Goal: Navigation & Orientation: Find specific page/section

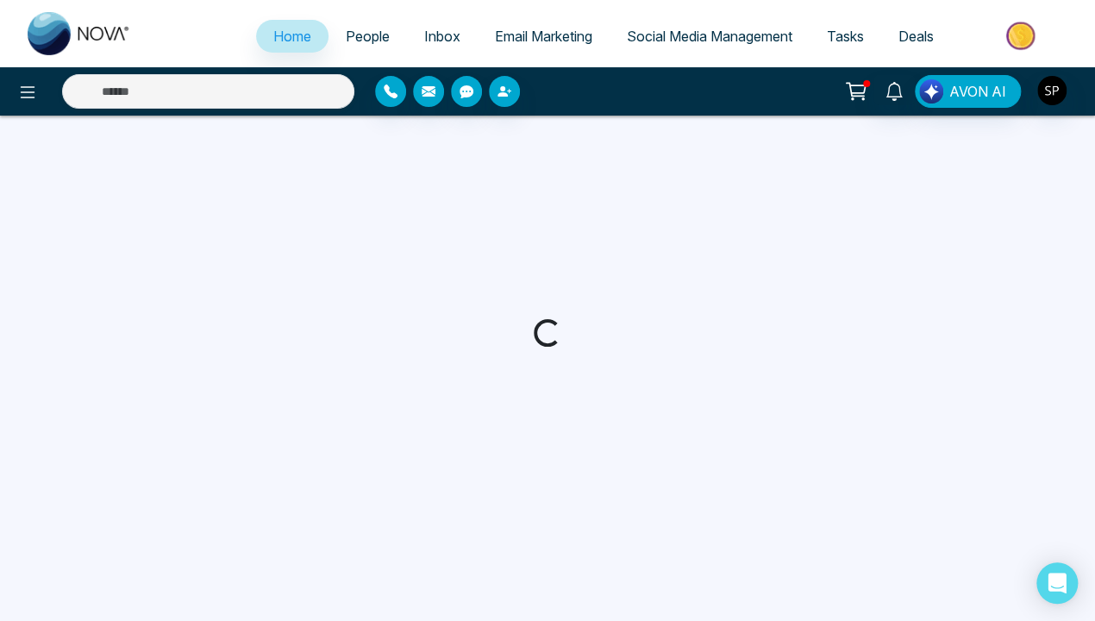
select select "*"
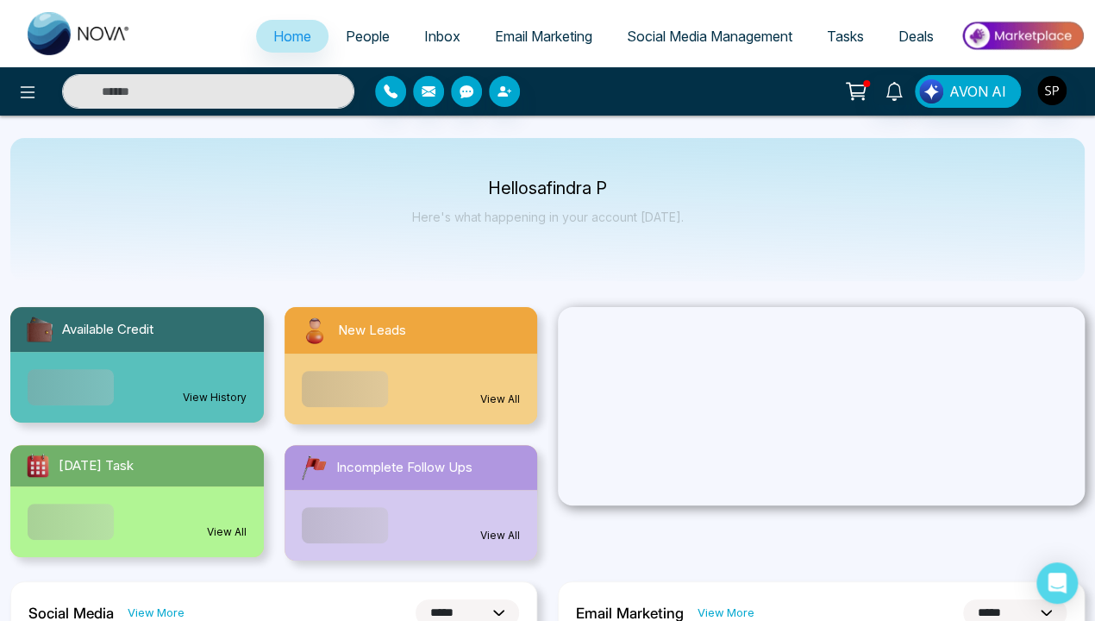
click at [215, 390] on link "View History" at bounding box center [215, 398] width 64 height 16
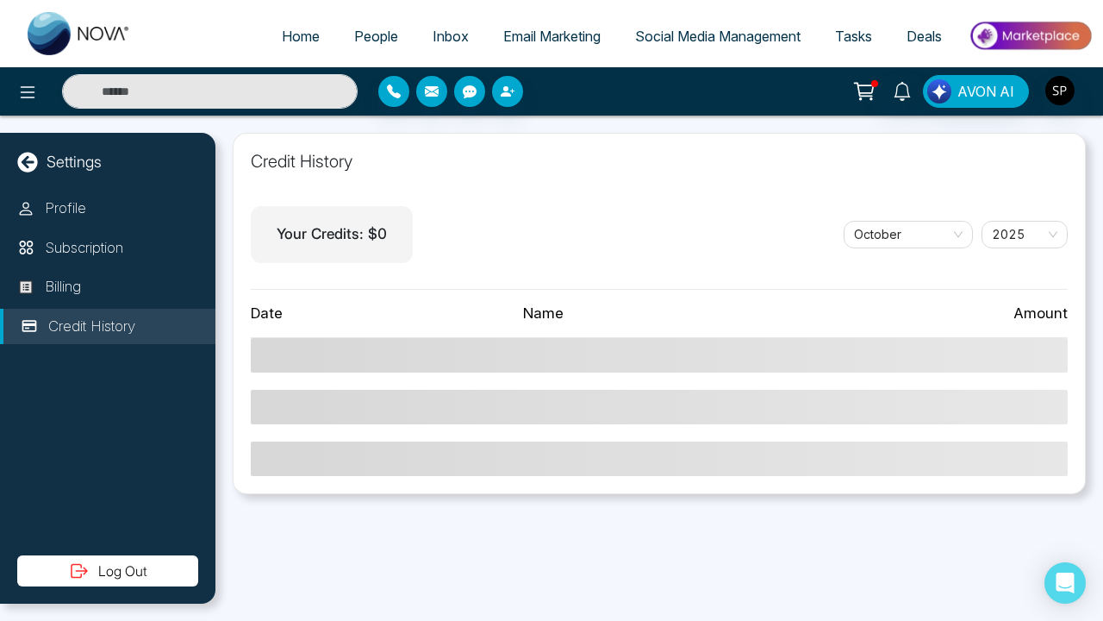
click at [28, 161] on icon at bounding box center [27, 162] width 21 height 21
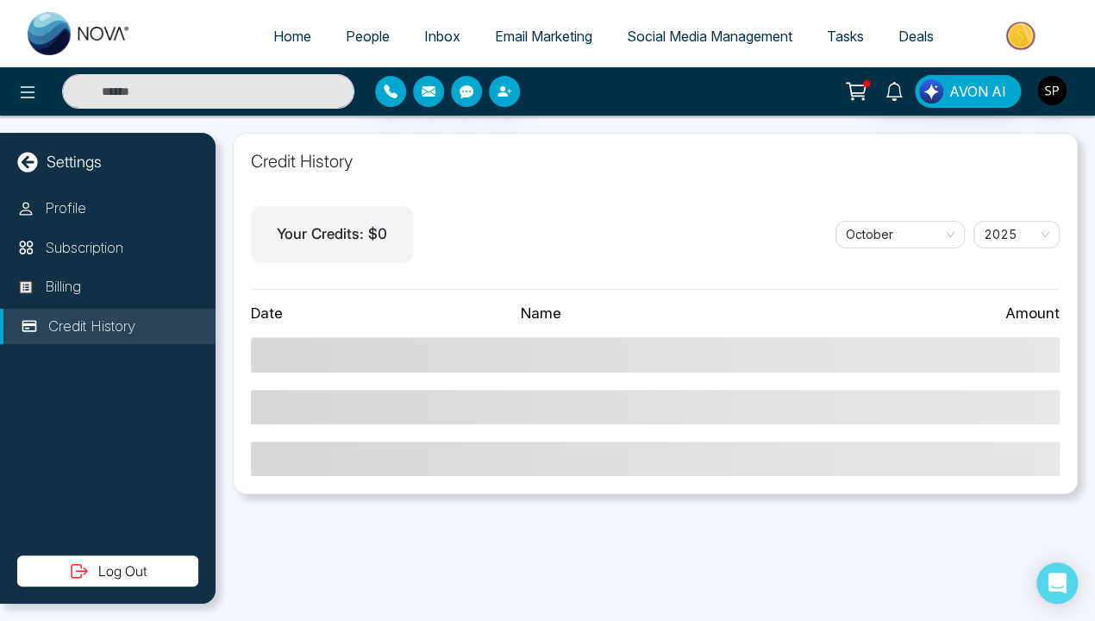
select select "*"
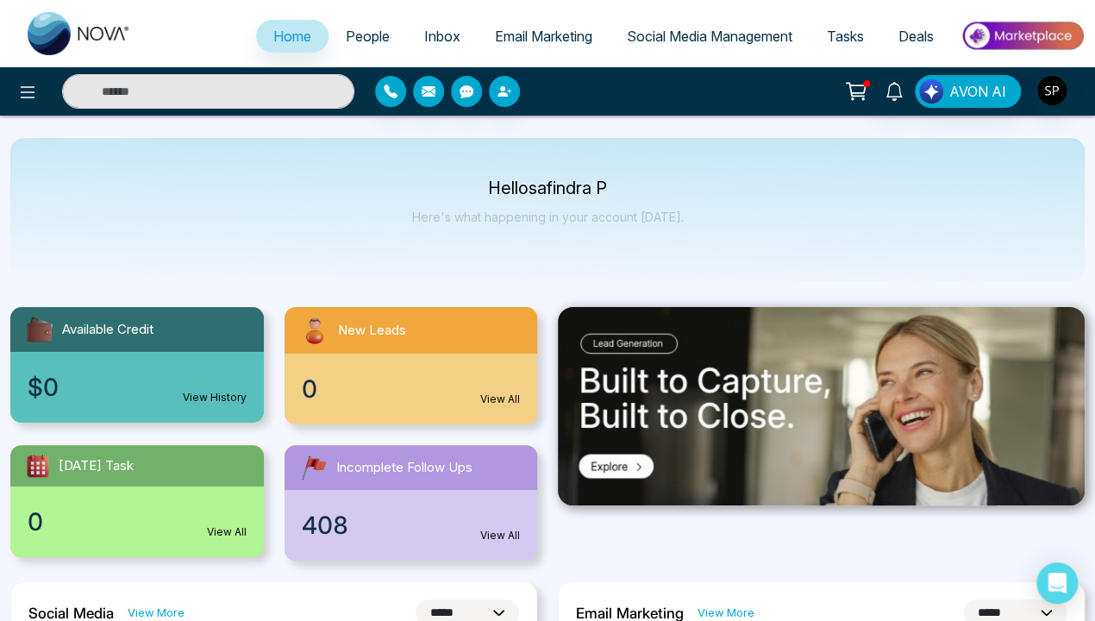
click at [500, 399] on link "View All" at bounding box center [500, 399] width 40 height 16
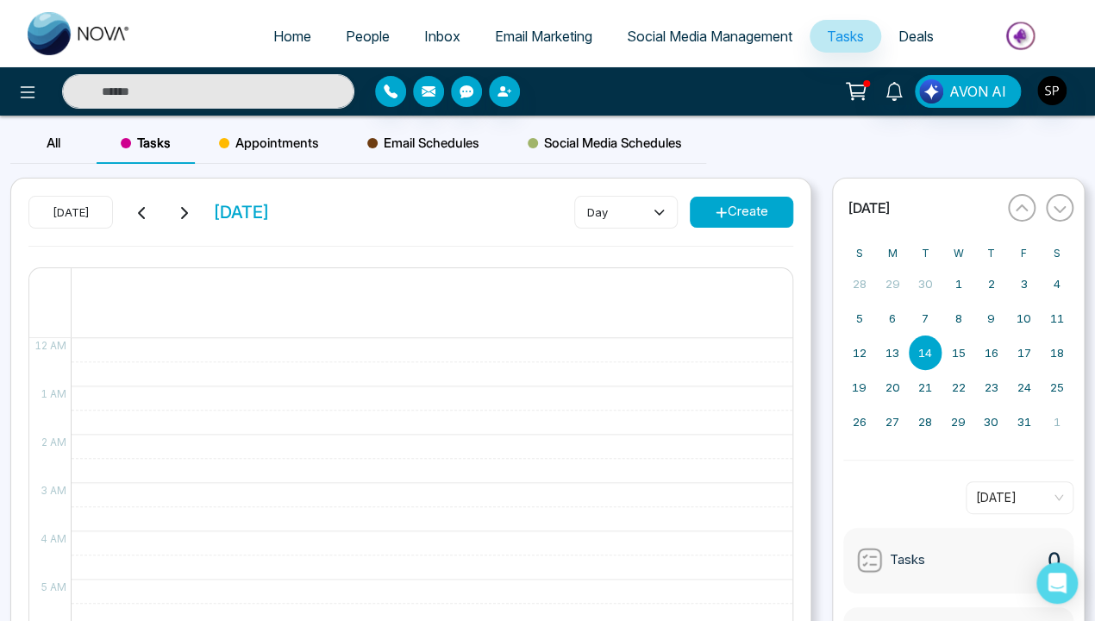
click at [279, 36] on span "Home" at bounding box center [292, 36] width 38 height 17
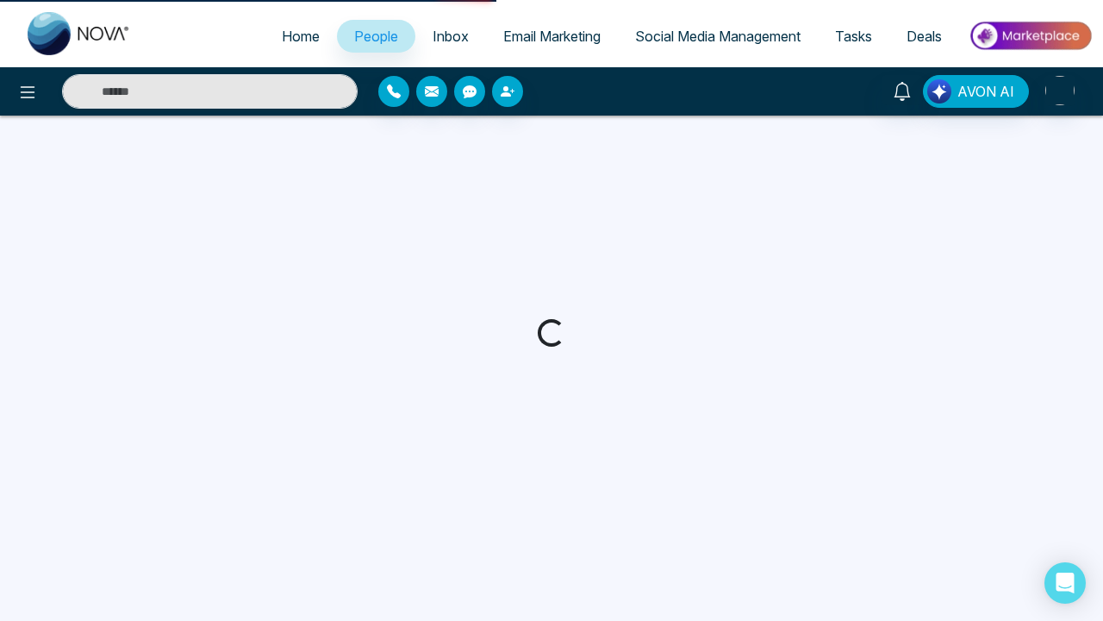
click at [289, 36] on span "Home" at bounding box center [301, 36] width 38 height 17
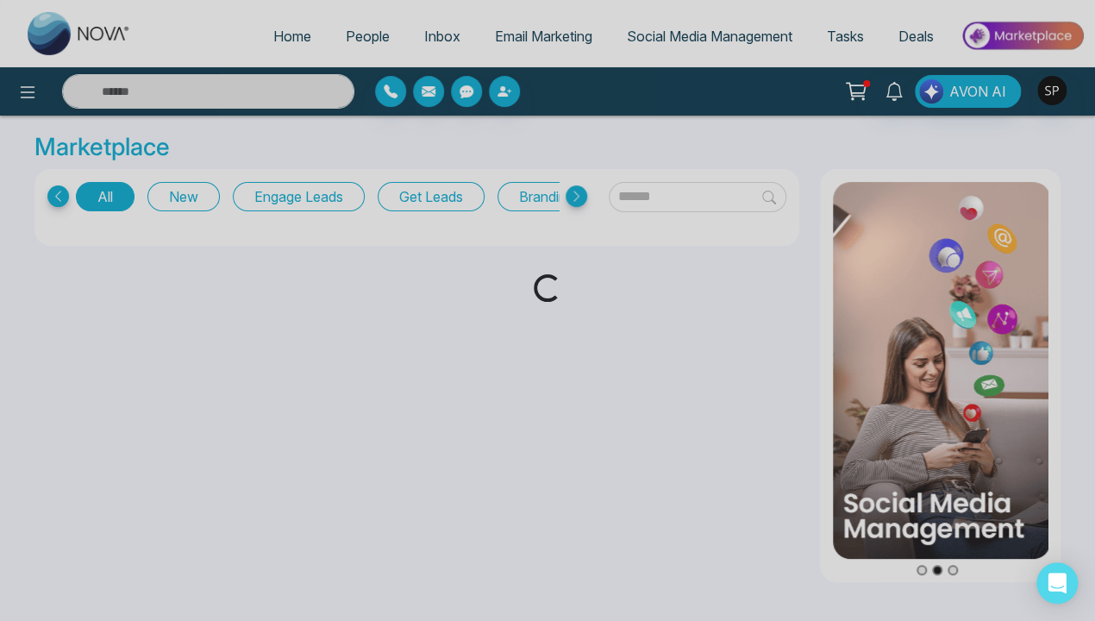
click at [279, 36] on span "Home" at bounding box center [292, 36] width 38 height 17
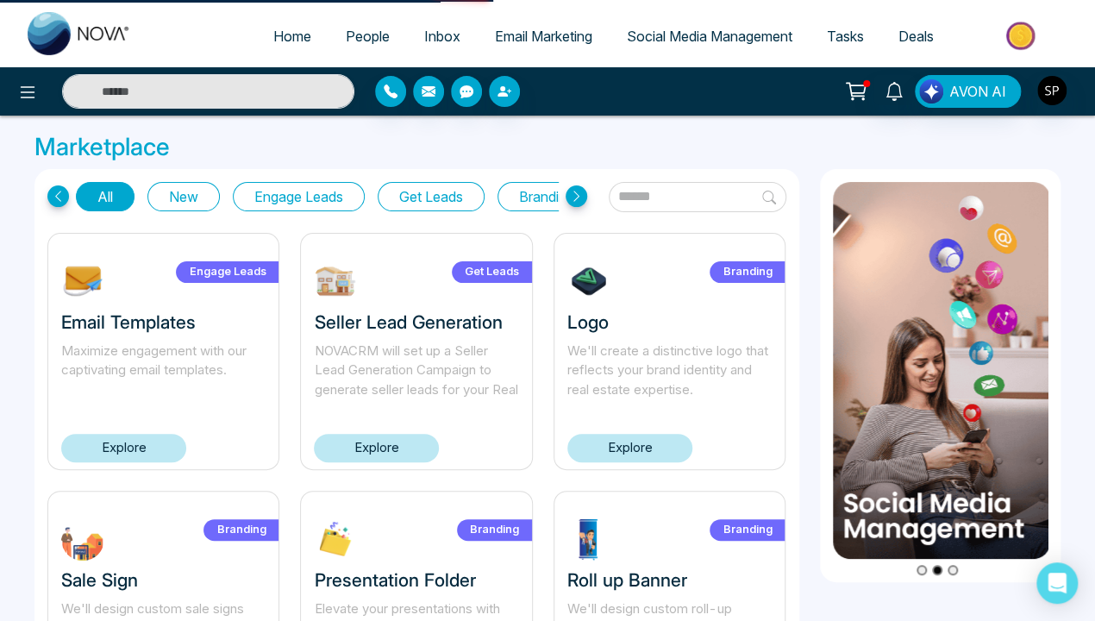
select select "*"
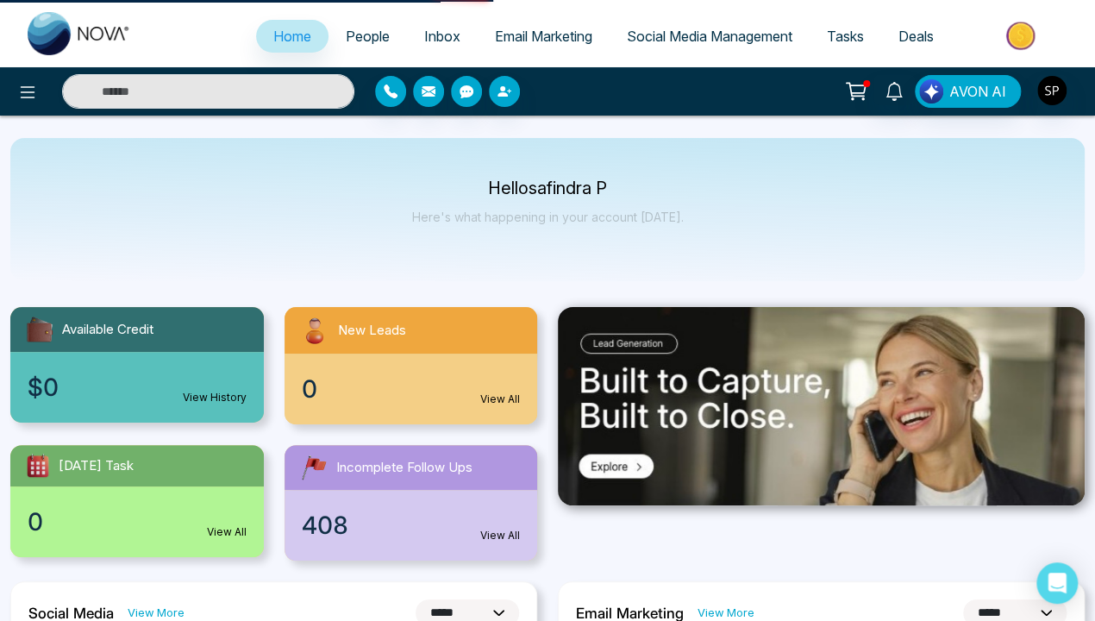
click at [723, 612] on link "View More" at bounding box center [725, 612] width 57 height 16
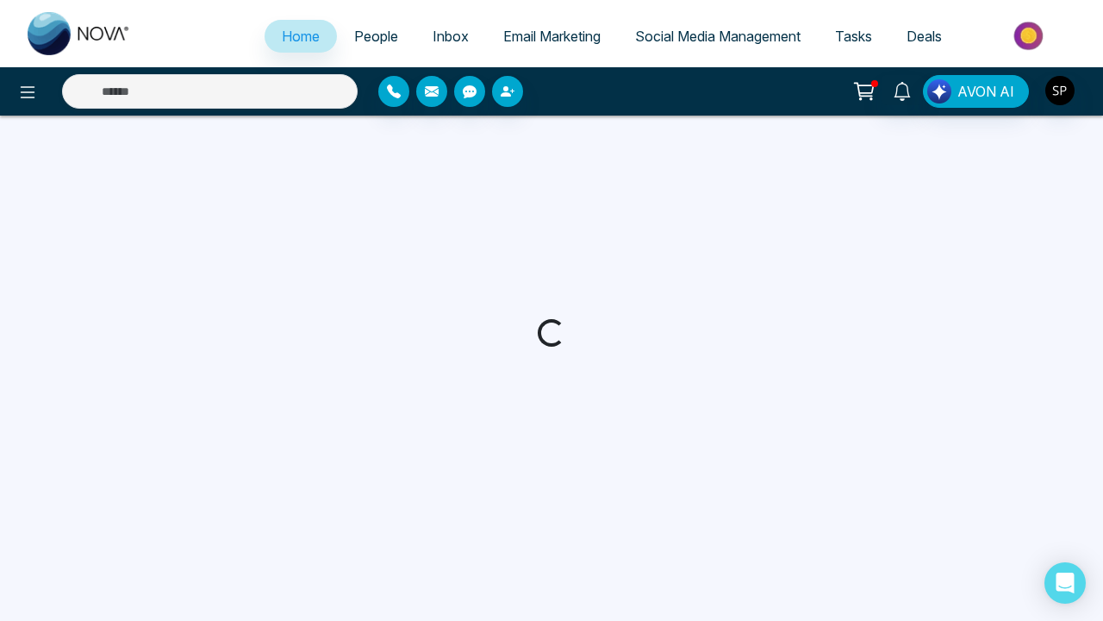
select select "*"
